Goal: Check status: Check status

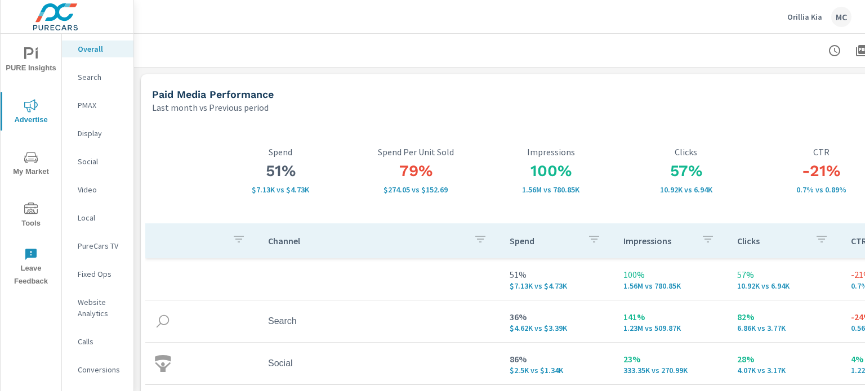
scroll to position [0, 102]
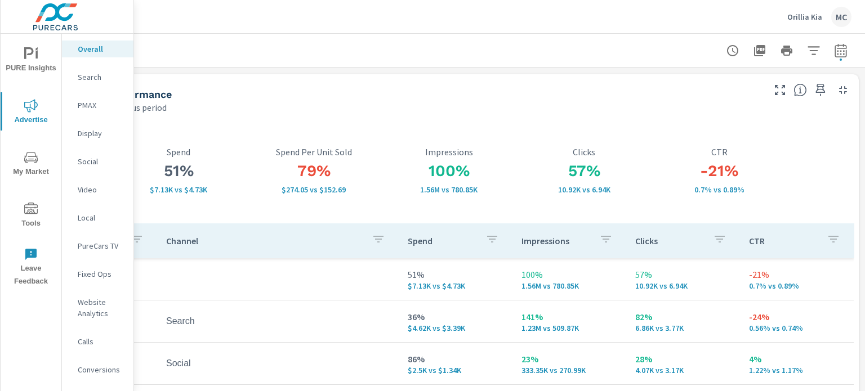
click at [807, 19] on p "Orillia Kia" at bounding box center [804, 17] width 35 height 10
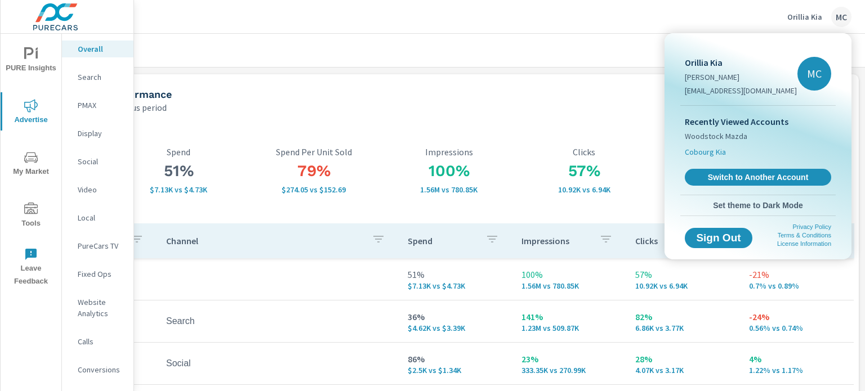
click at [710, 149] on span "Cobourg Kia" at bounding box center [705, 151] width 41 height 11
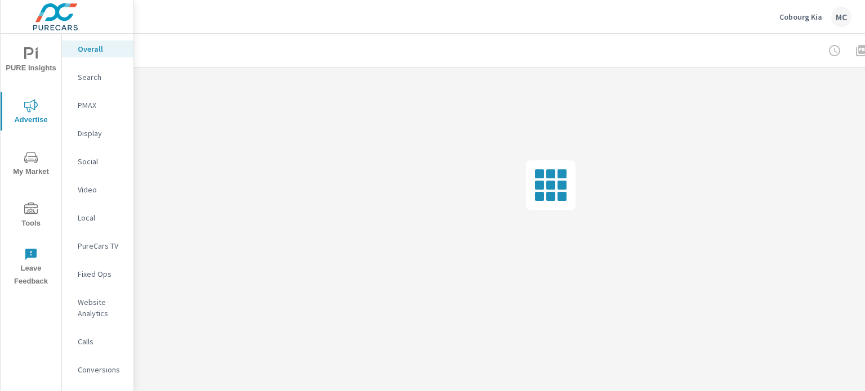
scroll to position [0, 102]
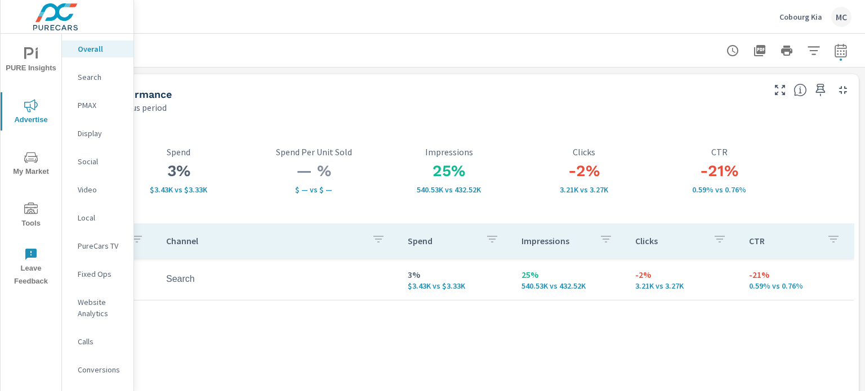
click at [843, 50] on icon "button" at bounding box center [841, 51] width 14 height 14
select select "Last month"
select select "Previous period"
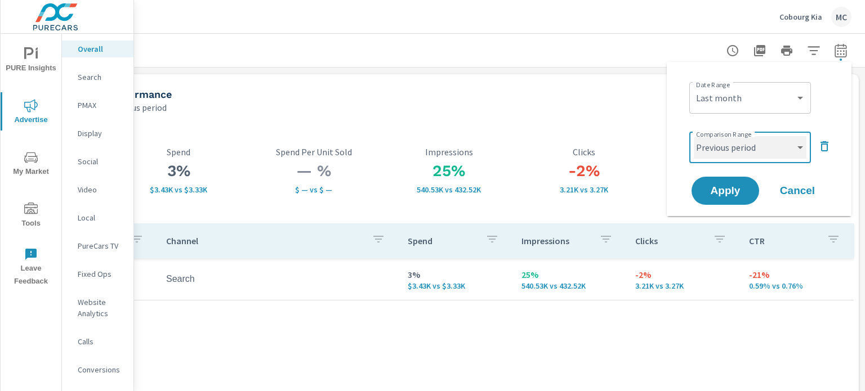
click at [751, 149] on select "Custom Previous period Previous month Previous year" at bounding box center [750, 147] width 113 height 23
click at [620, 131] on div "-2% 3.21K vs 3.27K Clicks" at bounding box center [584, 170] width 135 height 105
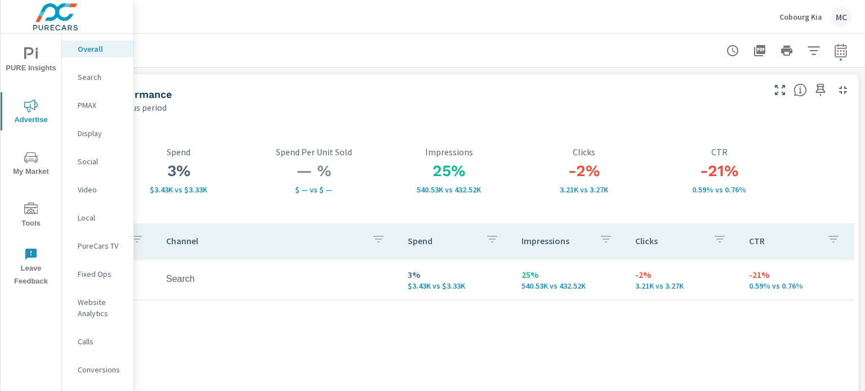
click at [840, 54] on icon "button" at bounding box center [840, 52] width 7 height 5
select select "Last month"
select select "Previous period"
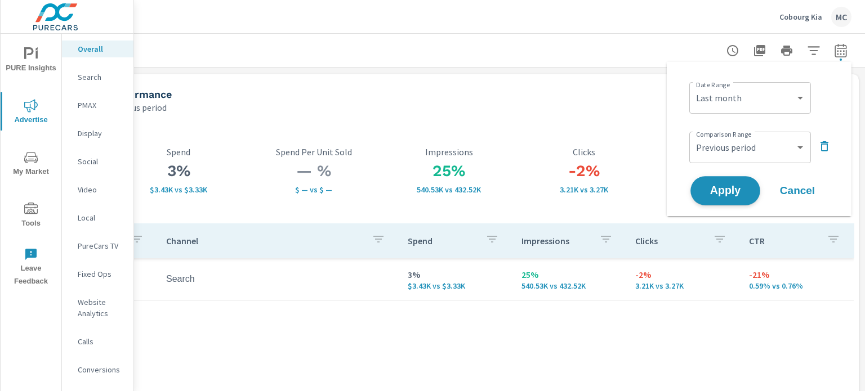
click at [736, 181] on button "Apply" at bounding box center [726, 190] width 70 height 29
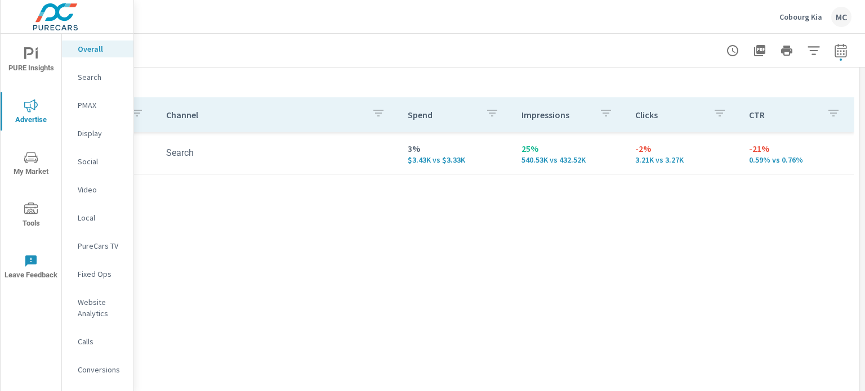
scroll to position [0, 102]
